Goal: Transaction & Acquisition: Book appointment/travel/reservation

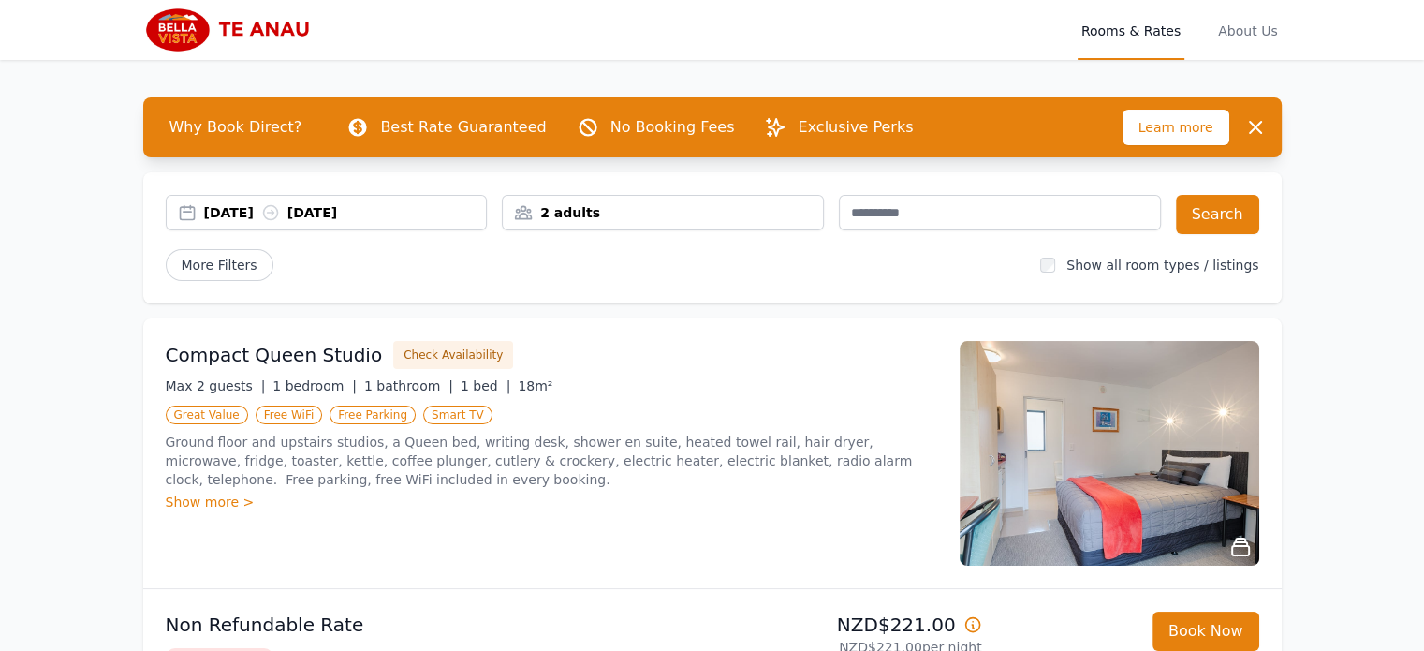
click at [236, 203] on div "[DATE] [DATE]" at bounding box center [345, 212] width 283 height 19
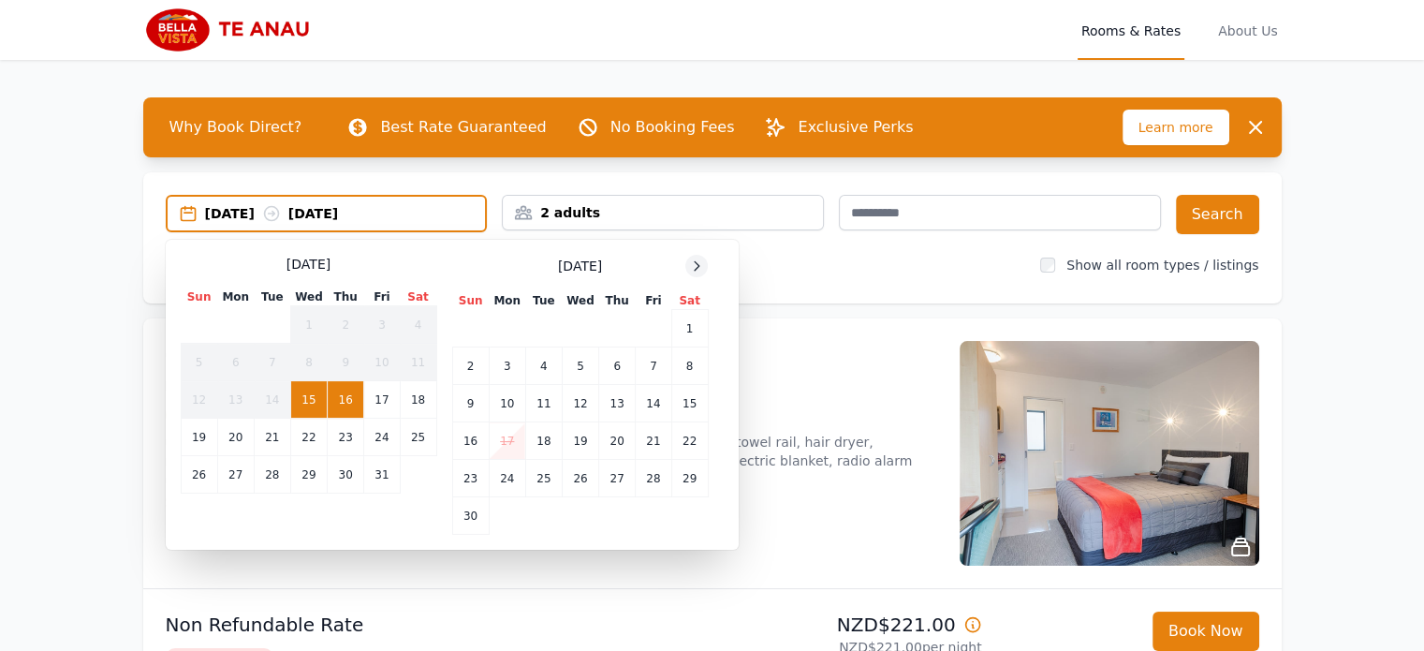
click at [700, 261] on icon at bounding box center [696, 265] width 15 height 15
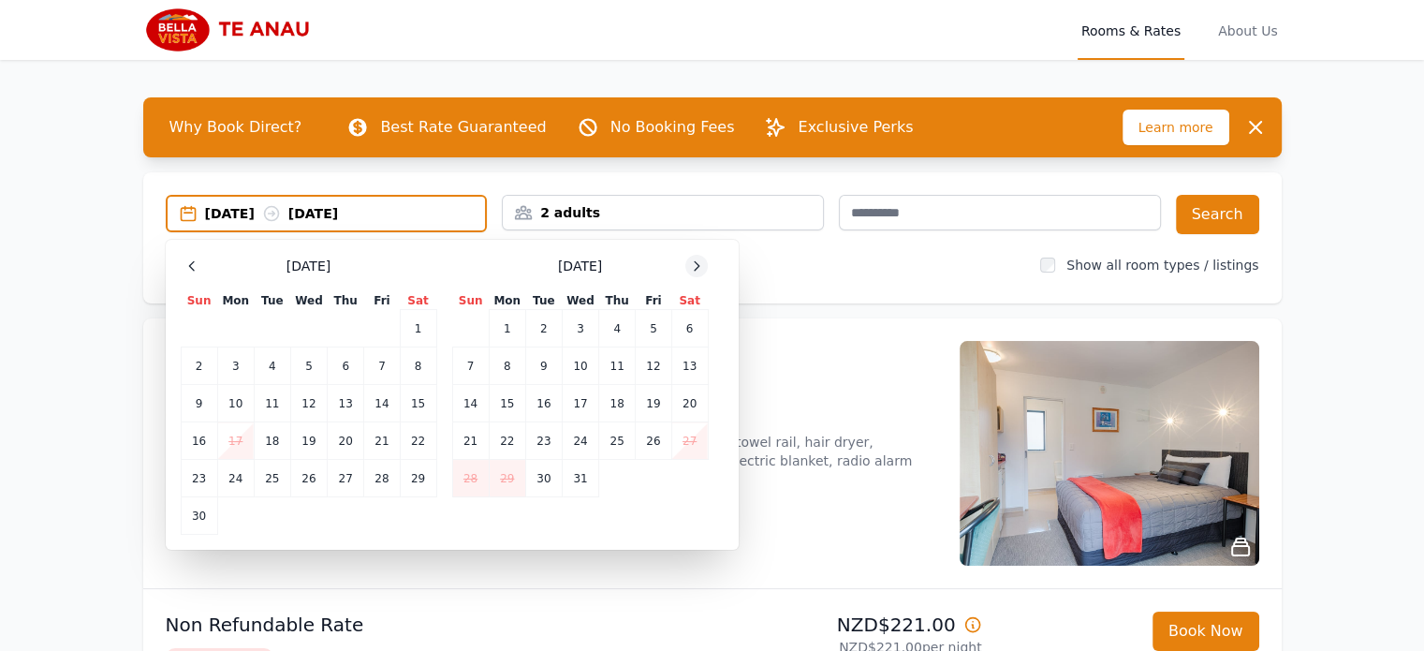
click at [699, 261] on icon at bounding box center [696, 265] width 15 height 15
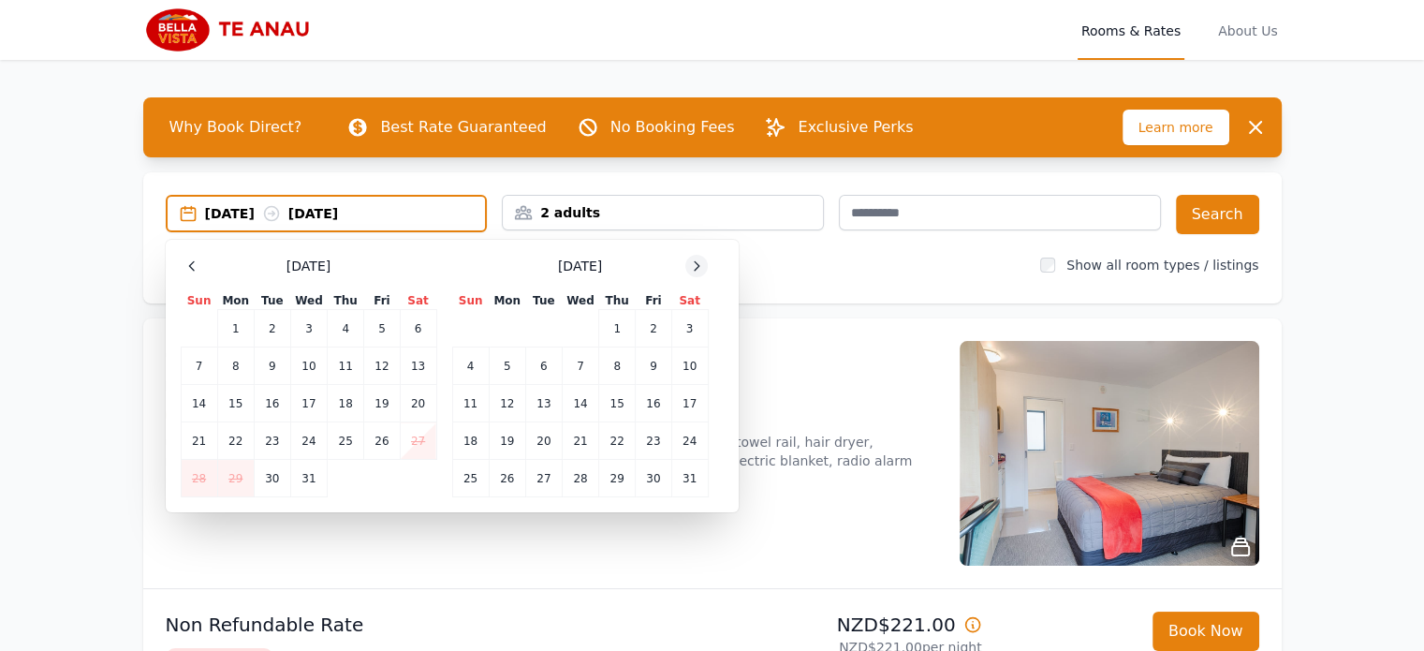
click at [698, 261] on icon at bounding box center [696, 265] width 15 height 15
click at [538, 403] on td "17" at bounding box center [543, 403] width 37 height 37
click at [573, 404] on td "18" at bounding box center [580, 403] width 37 height 37
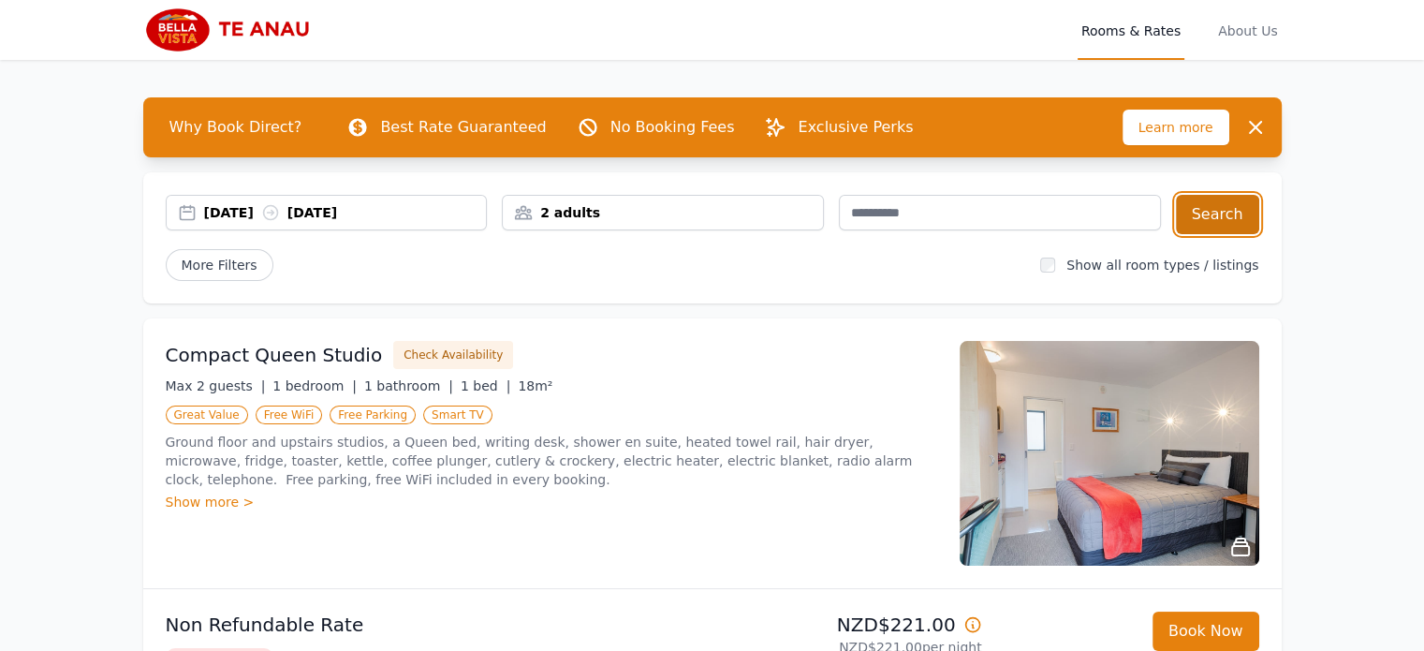
click at [1210, 213] on button "Search" at bounding box center [1217, 214] width 83 height 39
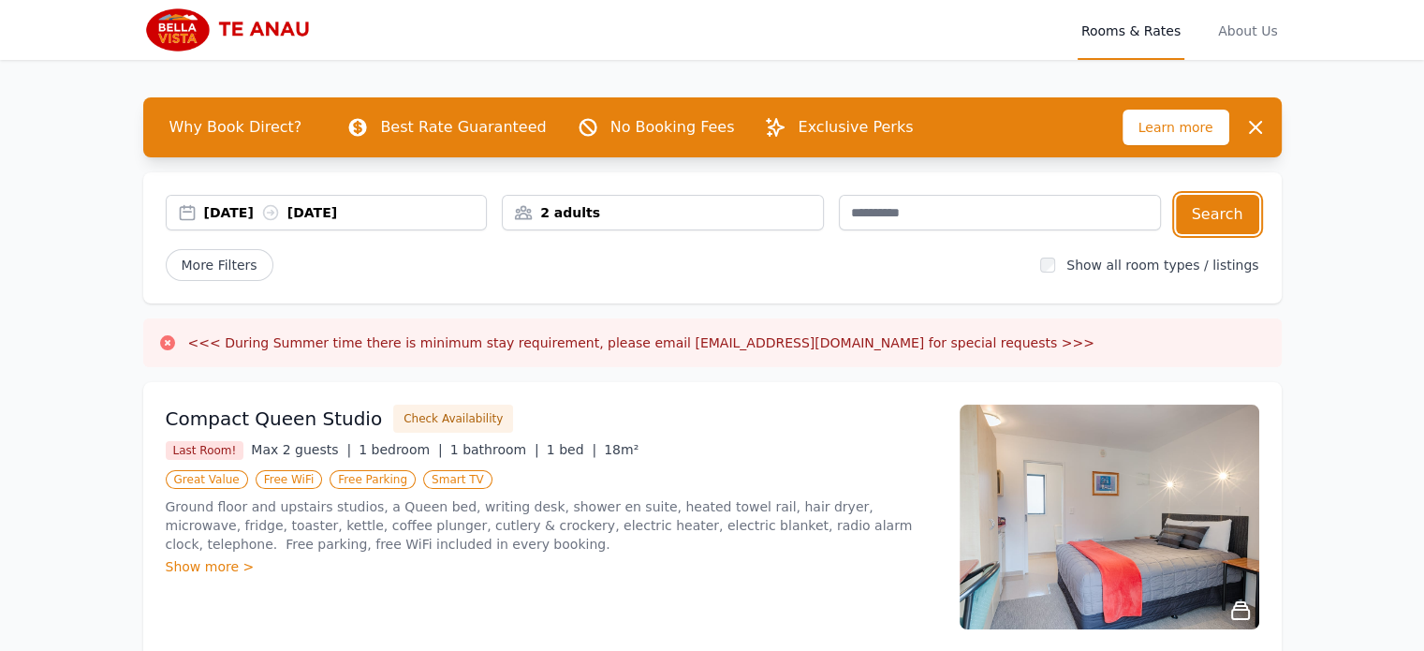
click at [334, 213] on div "[DATE] [DATE]" at bounding box center [345, 212] width 283 height 19
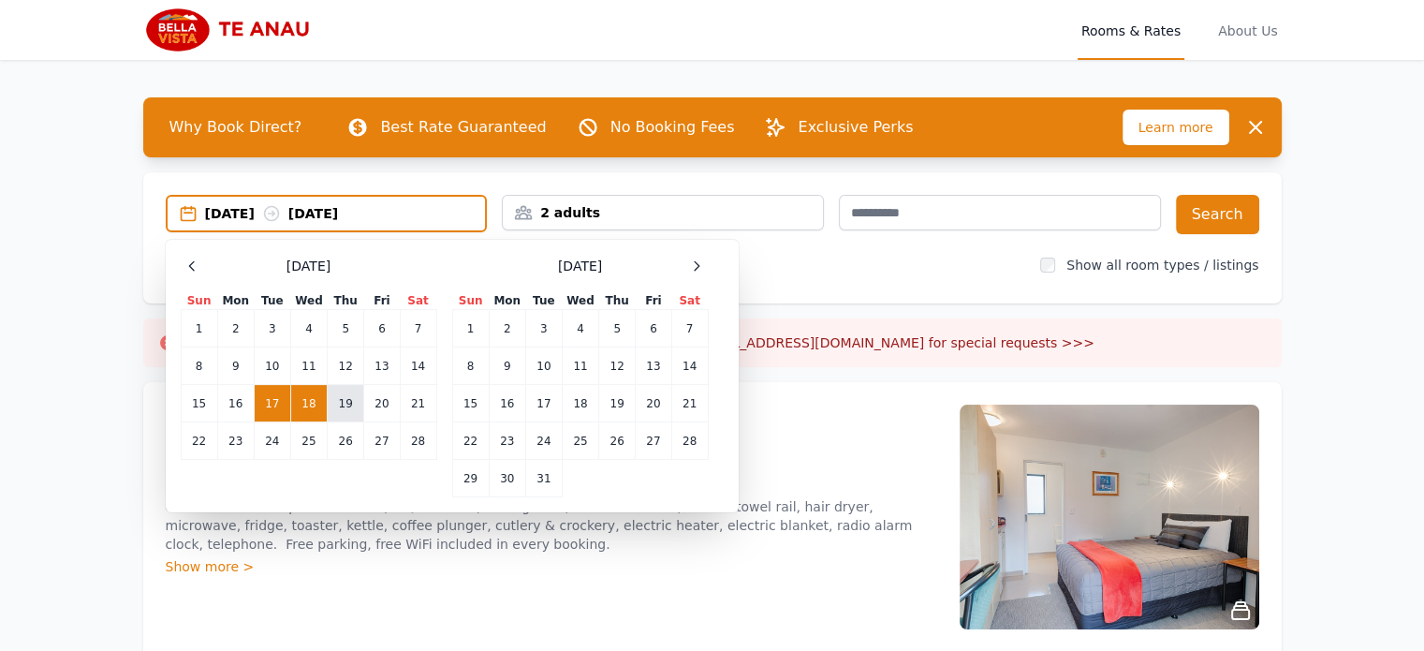
click at [348, 403] on td "19" at bounding box center [346, 403] width 37 height 37
click at [280, 411] on td "17" at bounding box center [272, 403] width 37 height 37
click at [333, 404] on td "19" at bounding box center [346, 403] width 37 height 37
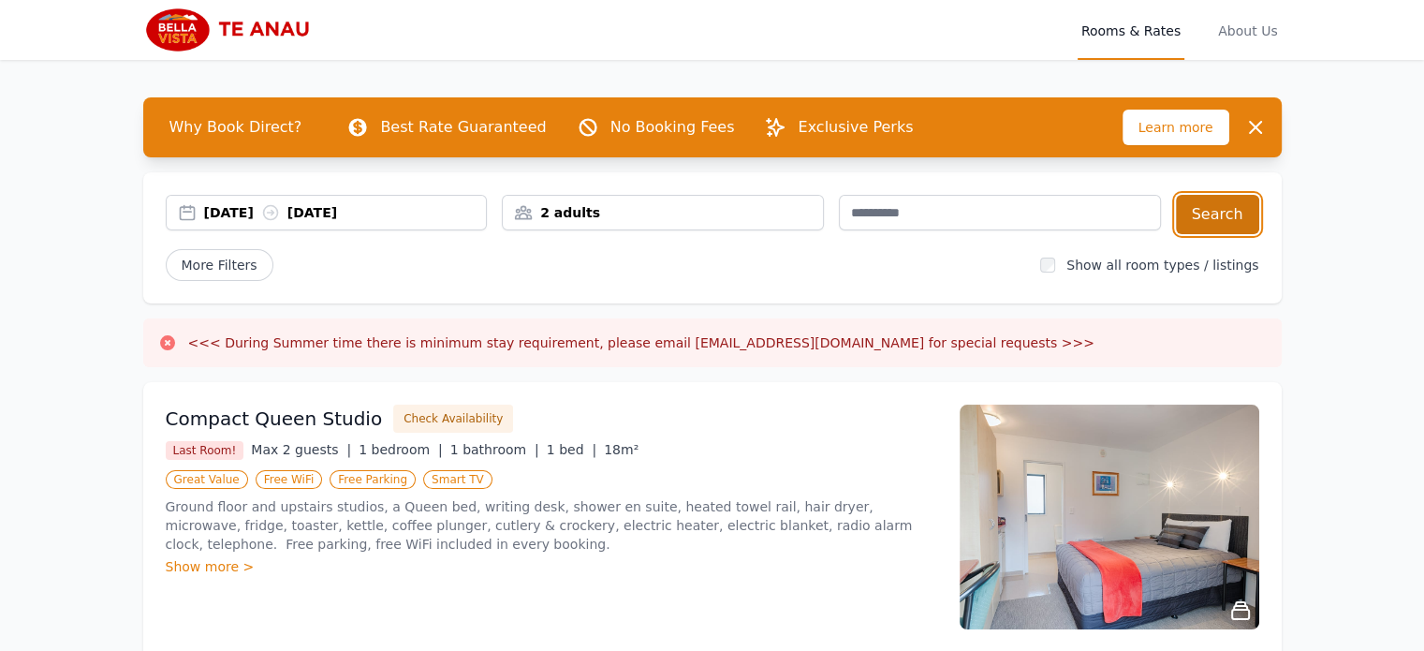
click at [1237, 209] on button "Search" at bounding box center [1217, 214] width 83 height 39
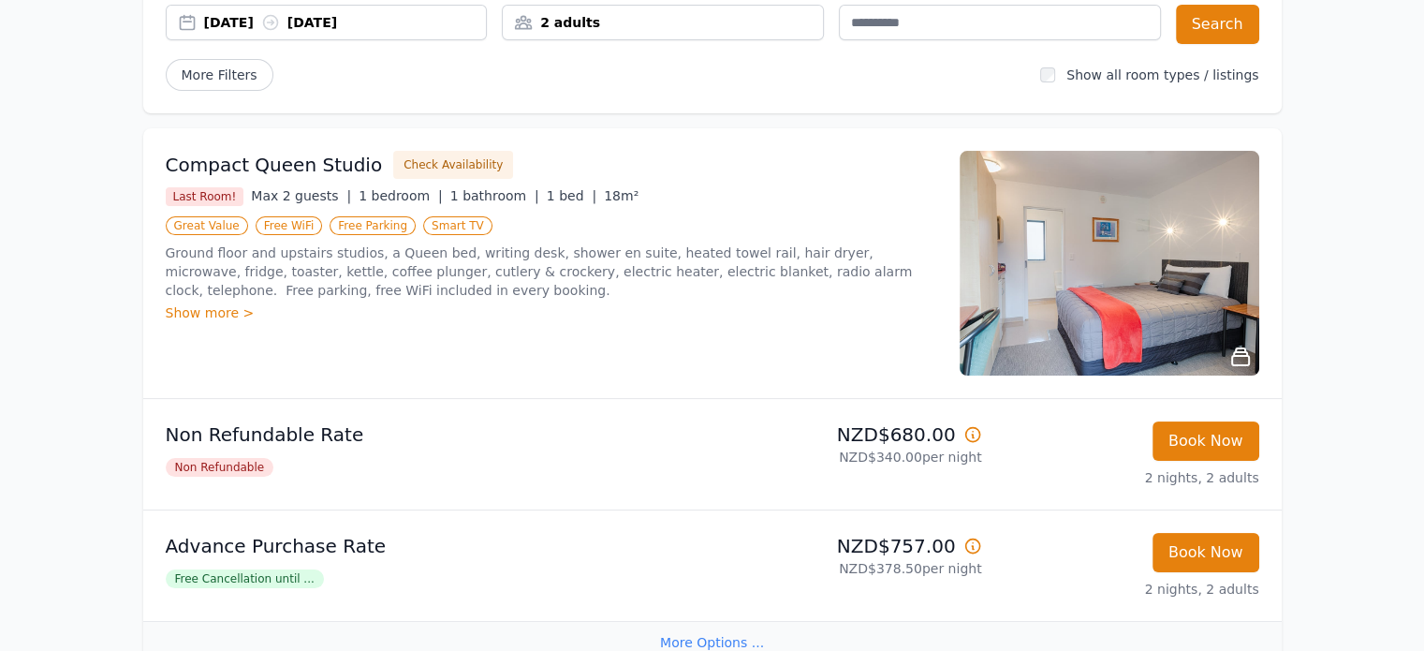
scroll to position [94, 0]
